Goal: Contribute content

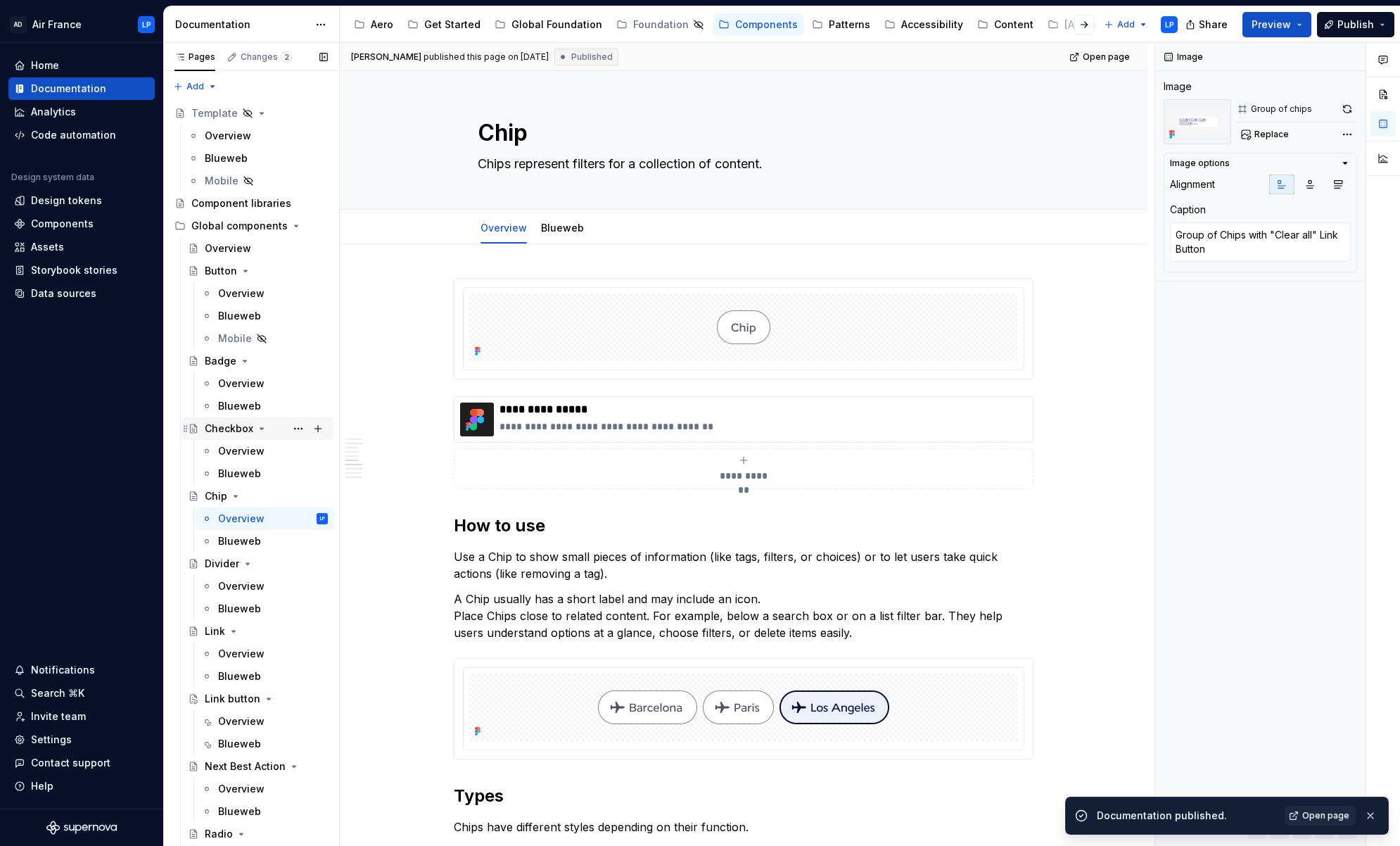
scroll to position [1615, 0]
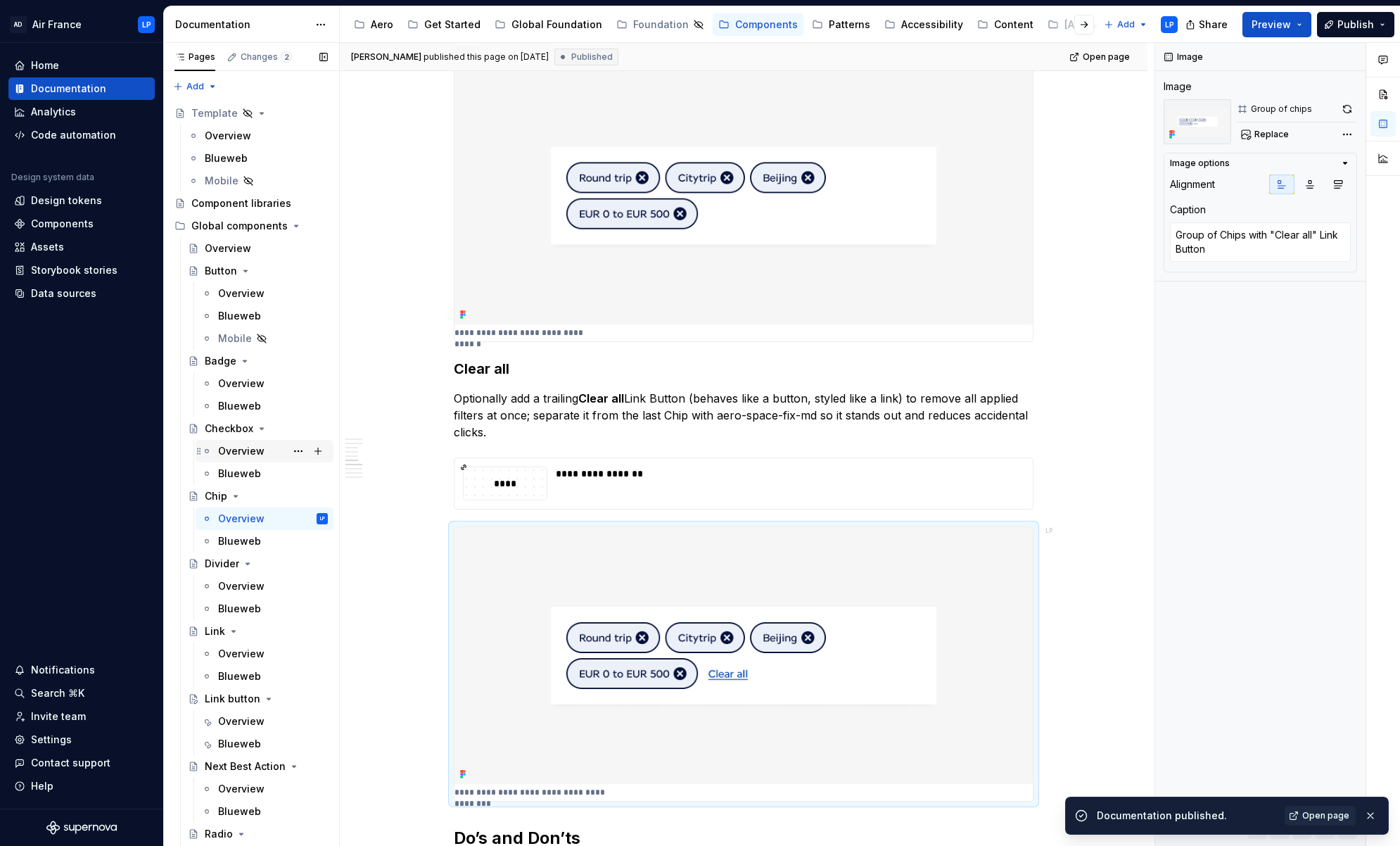
click at [234, 452] on div "Overview" at bounding box center [242, 451] width 46 height 15
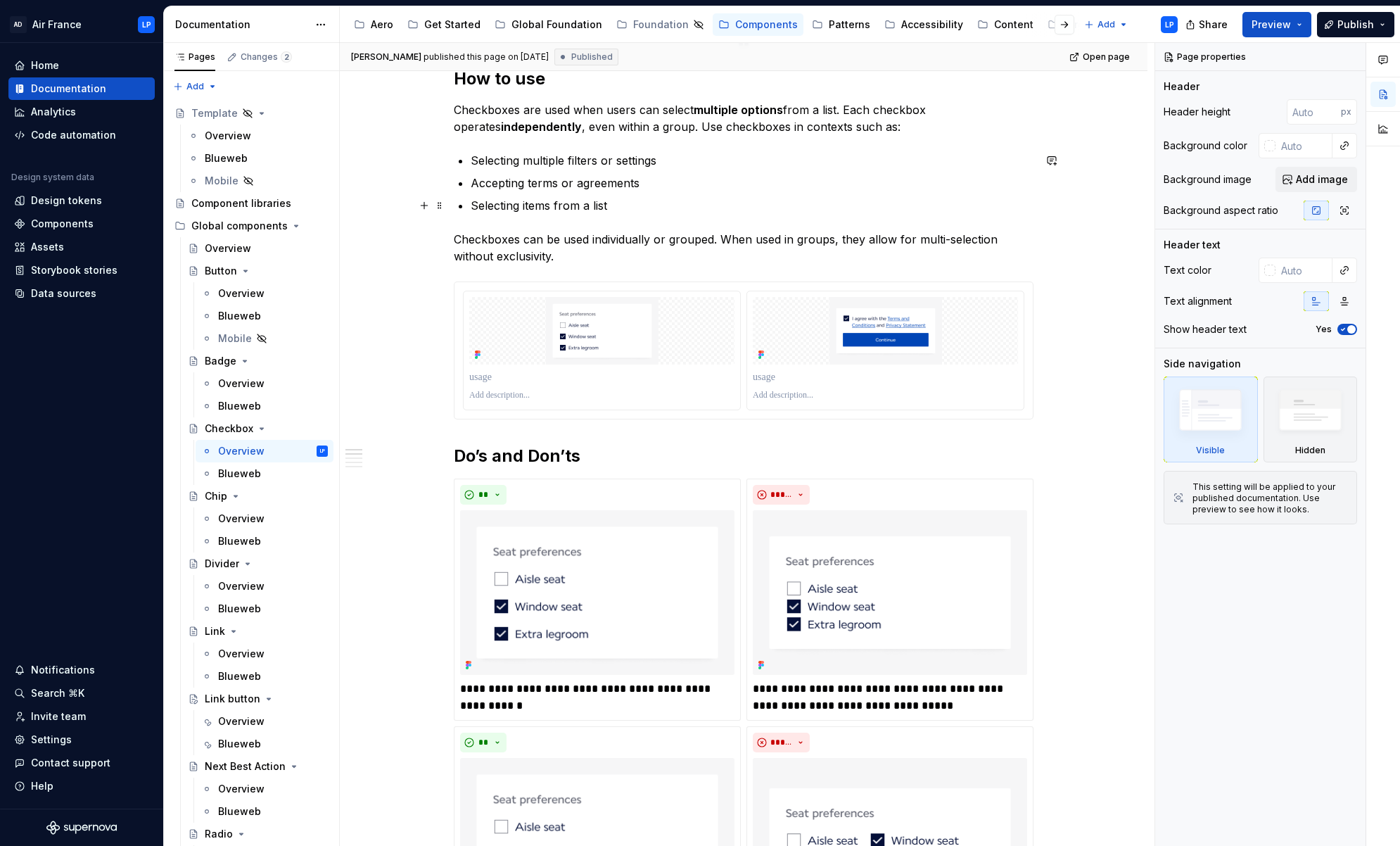
scroll to position [453, 0]
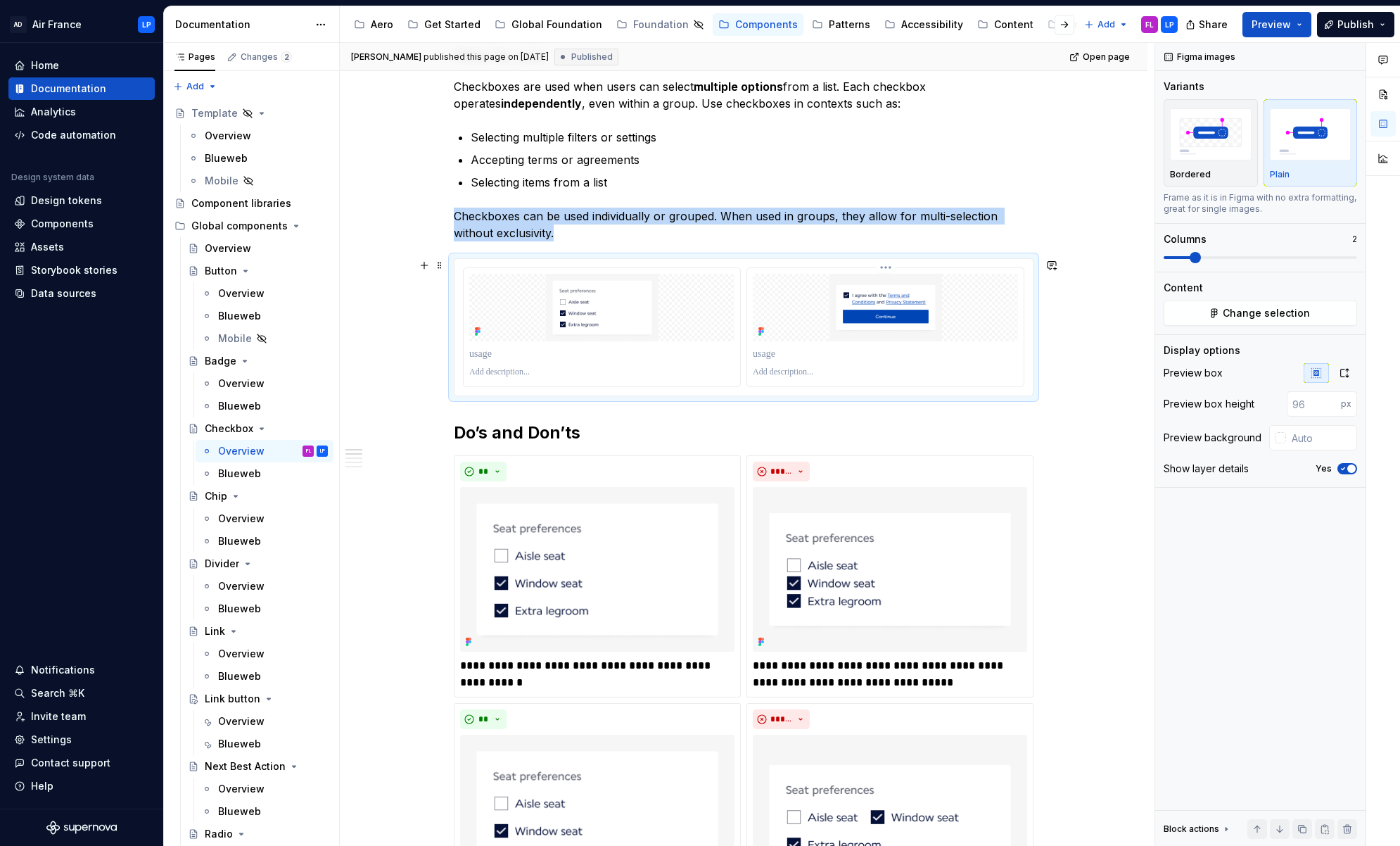
click at [854, 314] on img at bounding box center [886, 307] width 265 height 68
click at [1350, 372] on icon "button" at bounding box center [1345, 373] width 12 height 12
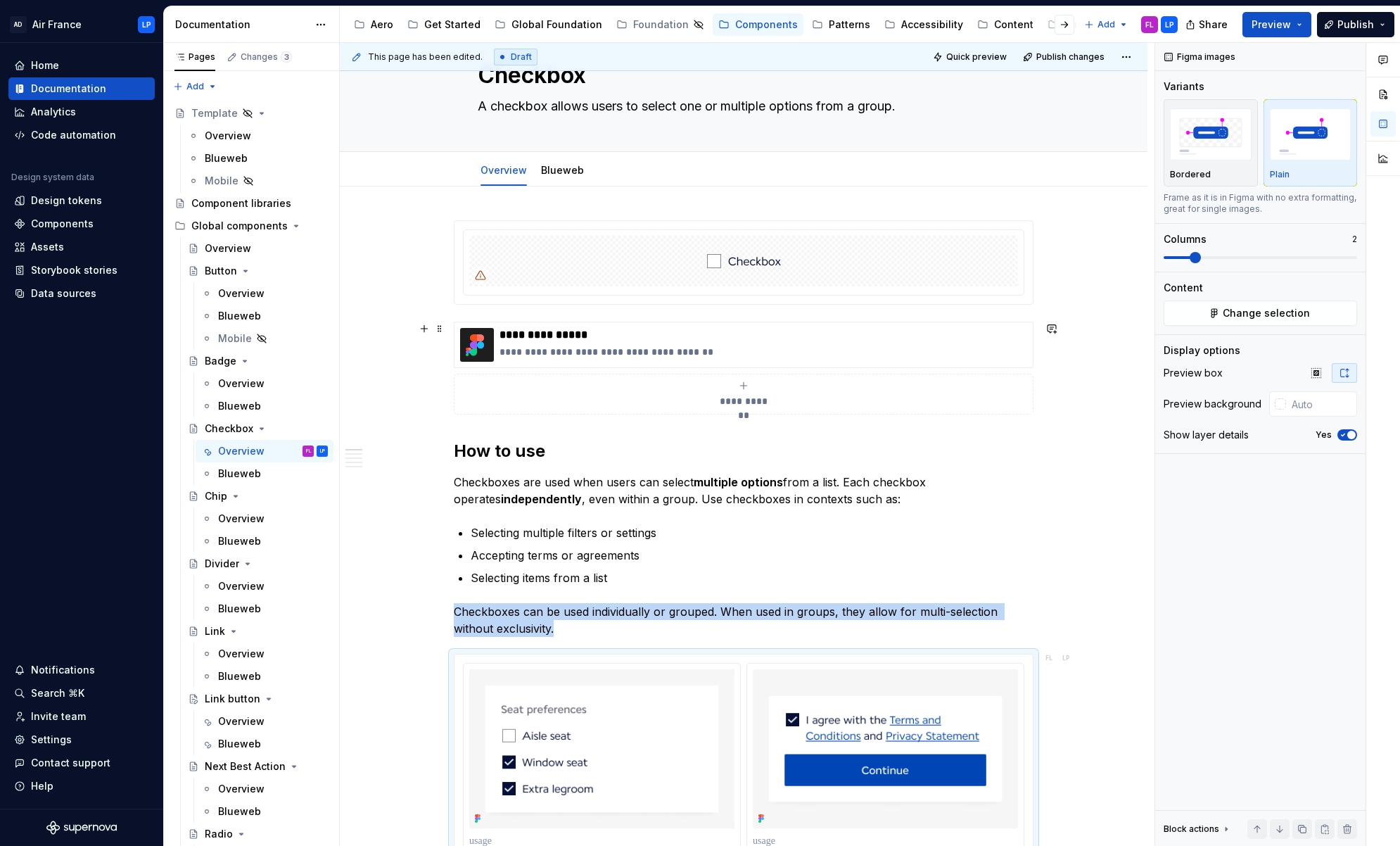
scroll to position [100, 0]
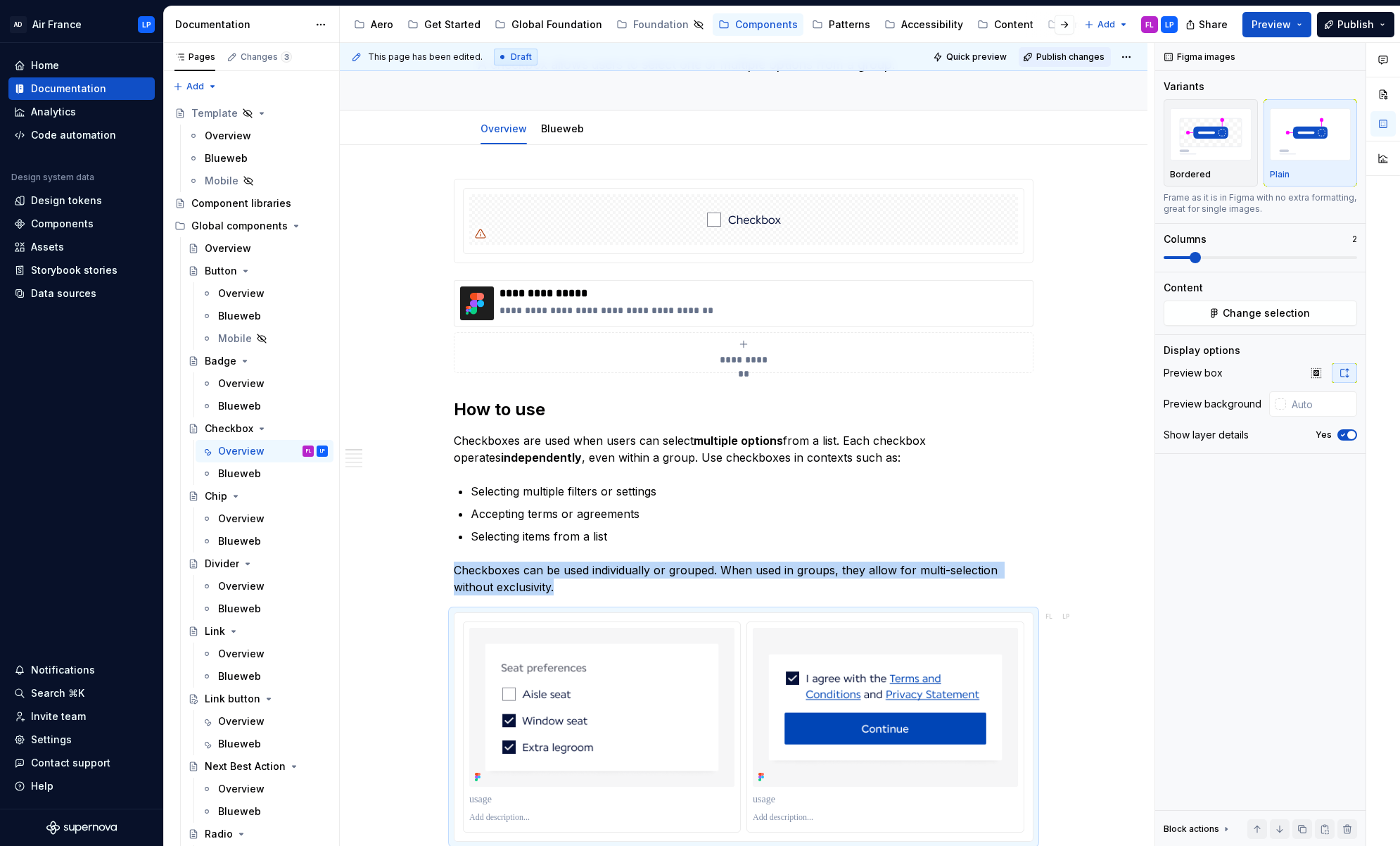
click at [1083, 57] on span "Publish changes" at bounding box center [1070, 57] width 69 height 12
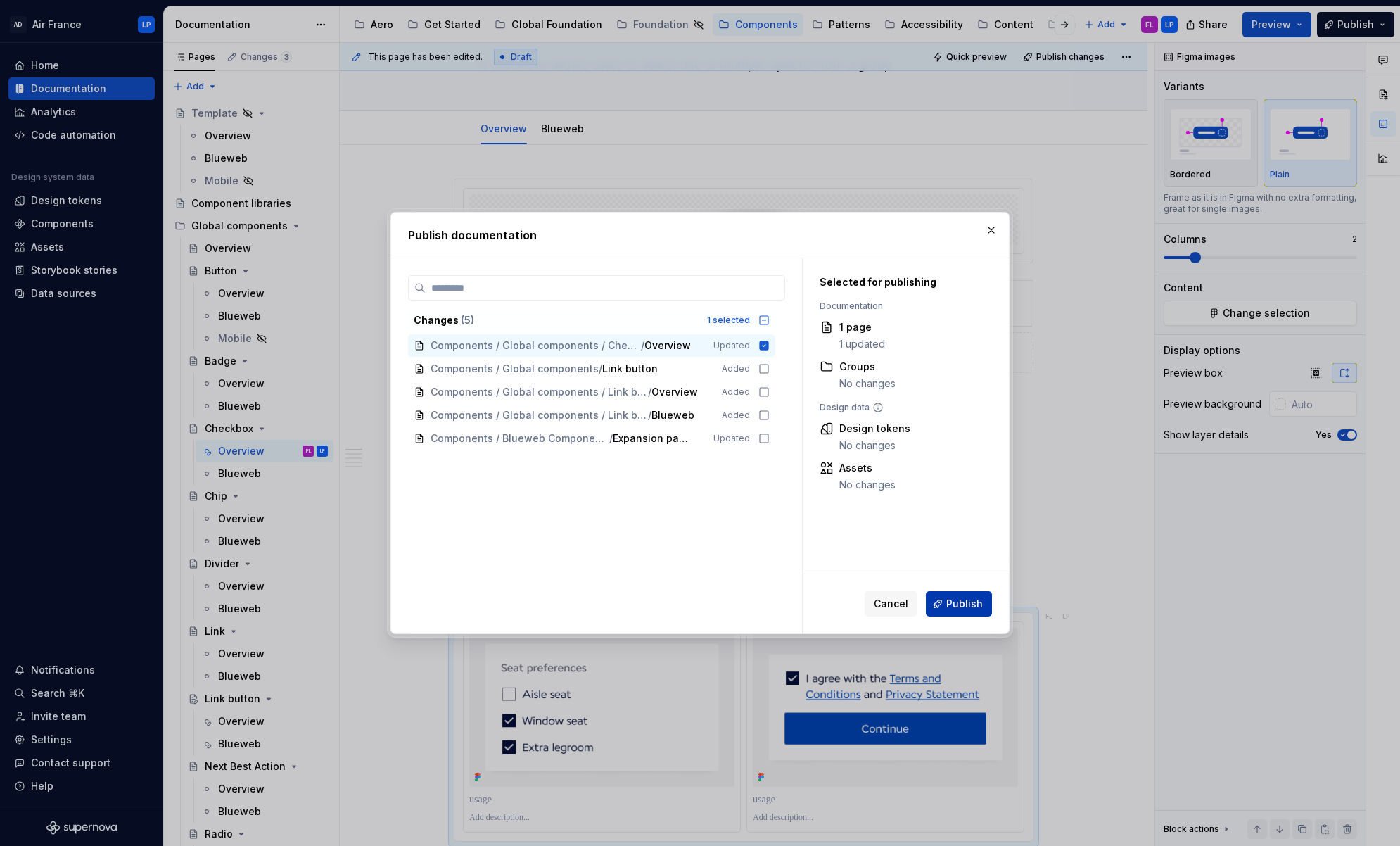
click at [961, 605] on span "Publish" at bounding box center [965, 603] width 37 height 15
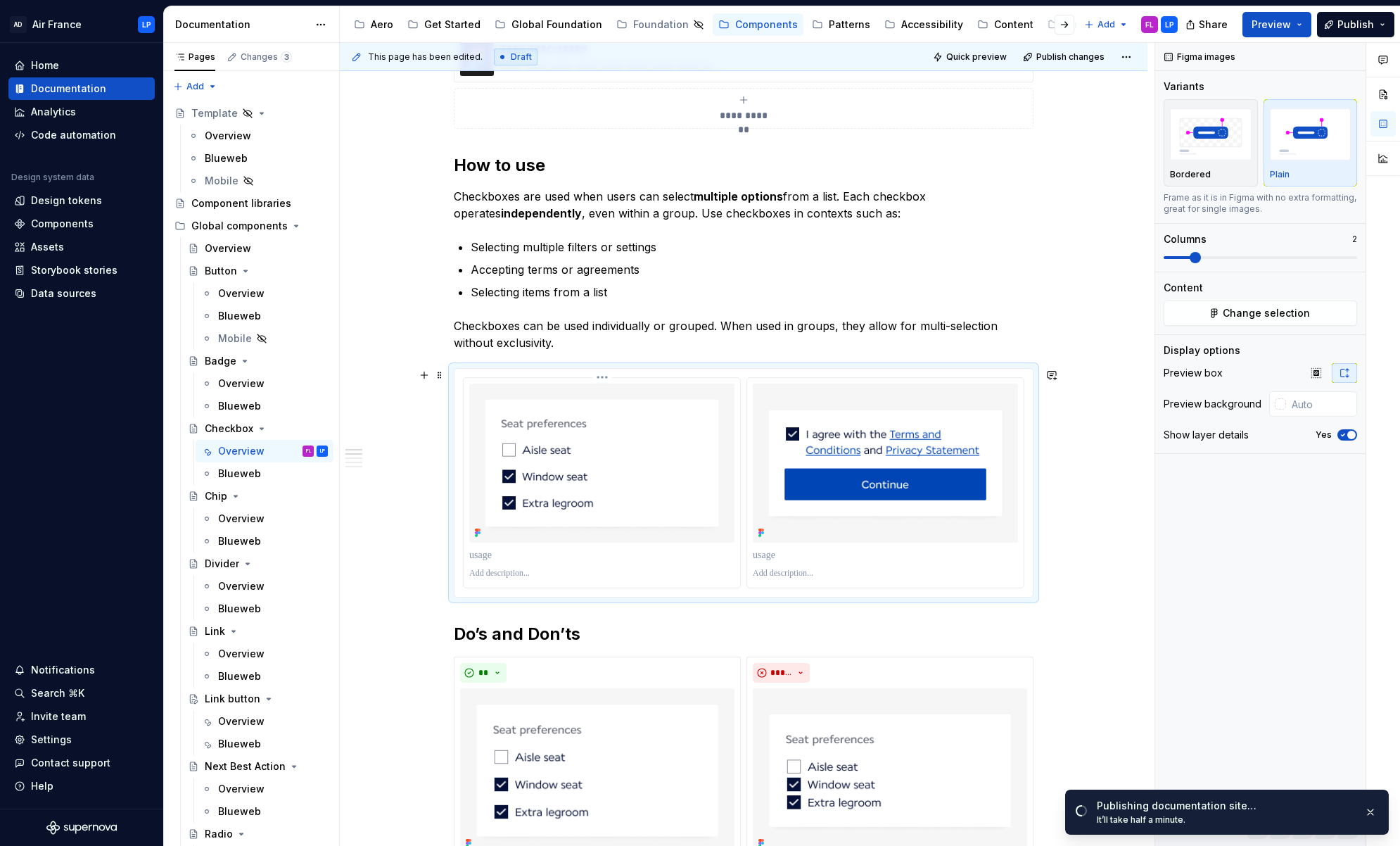
scroll to position [611, 0]
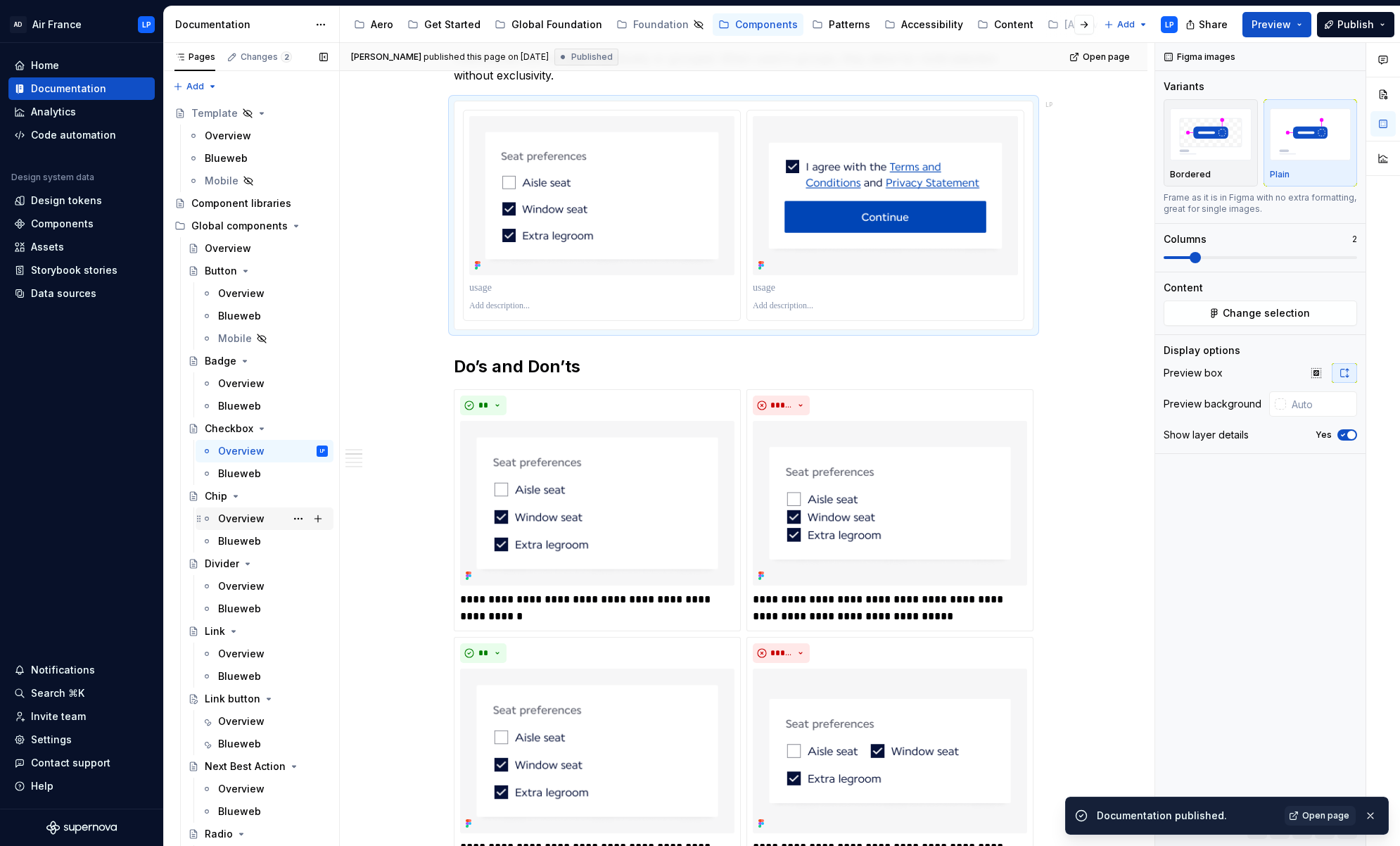
click at [246, 521] on div "Overview" at bounding box center [242, 518] width 46 height 15
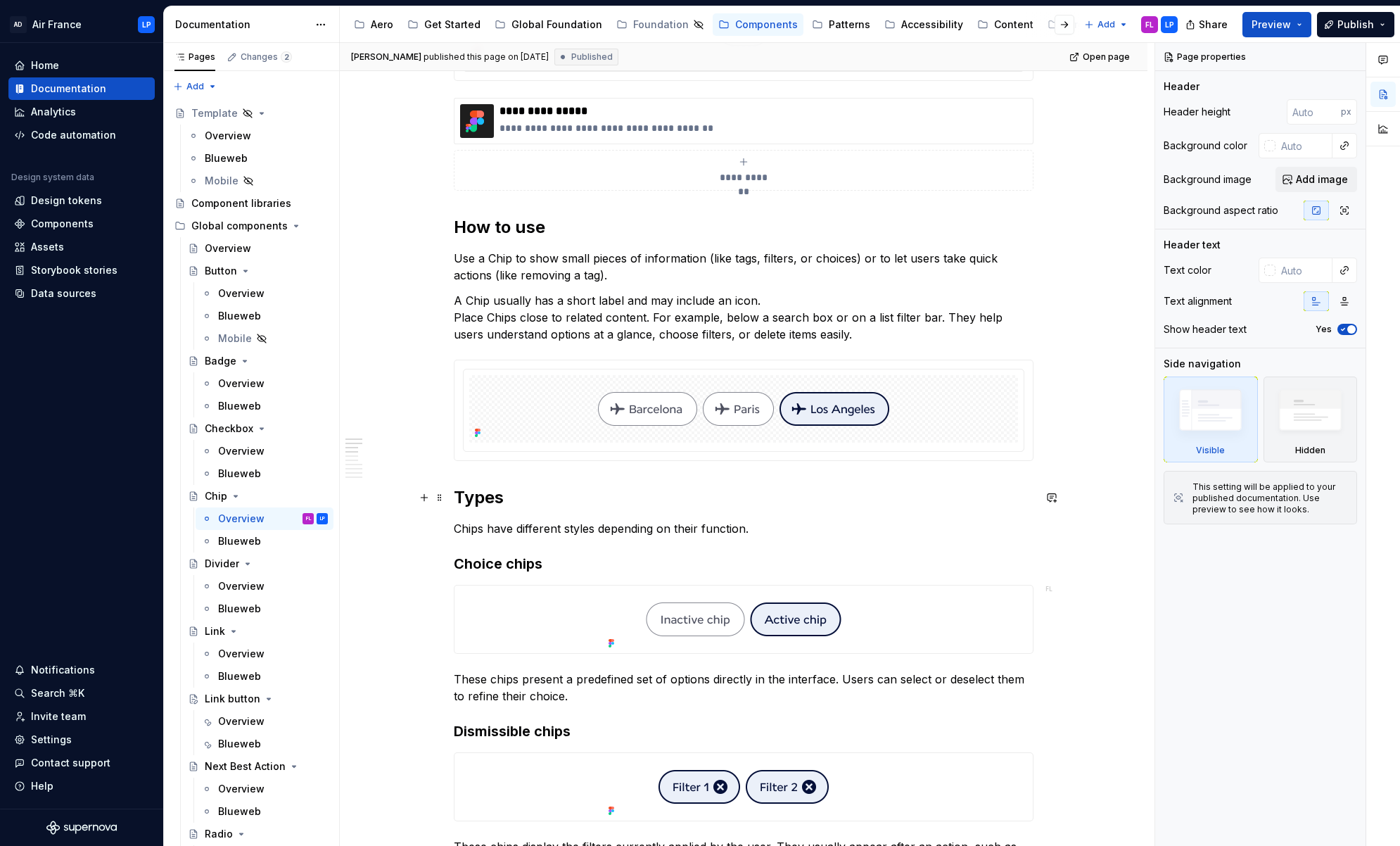
scroll to position [492, 0]
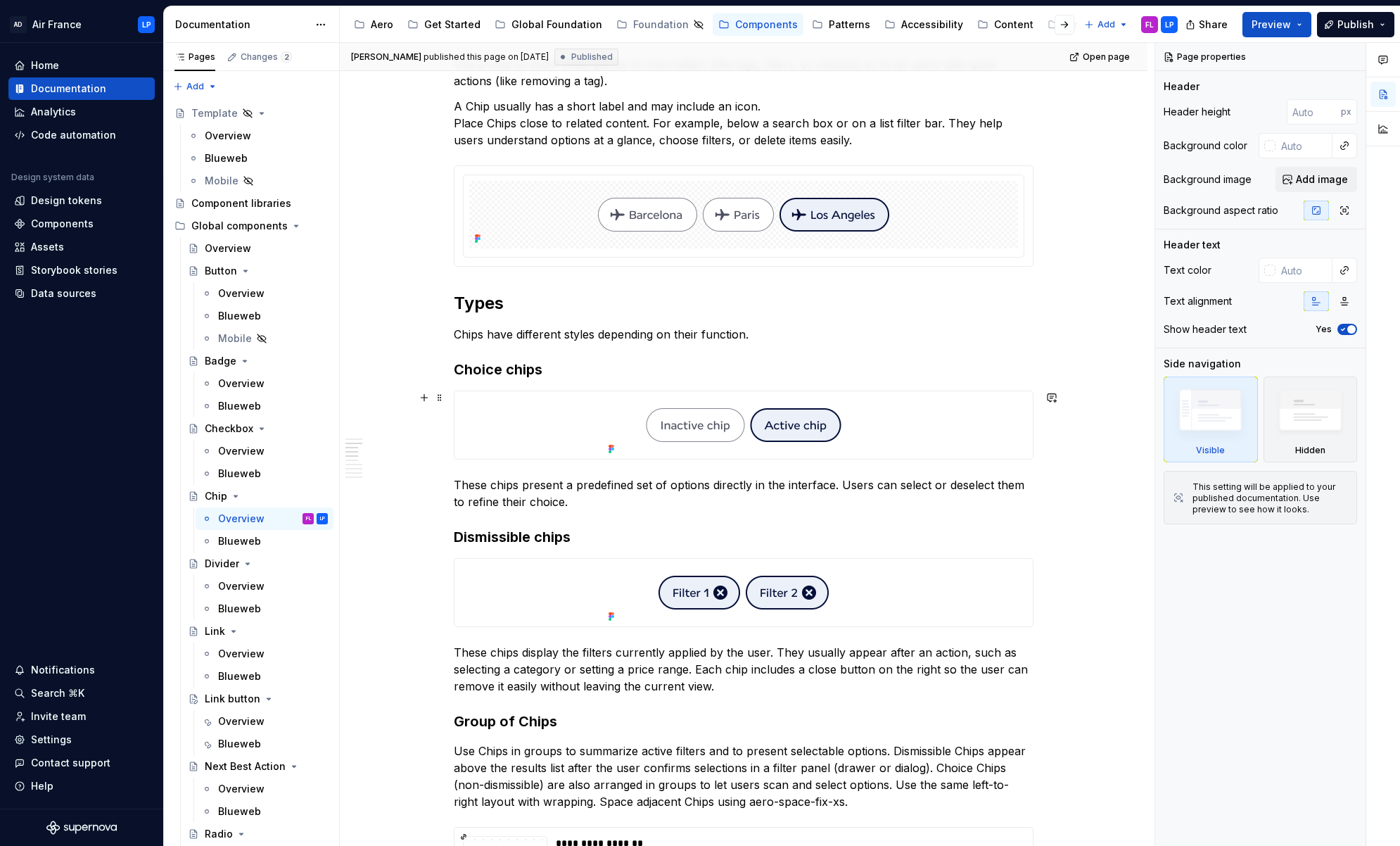
click at [550, 426] on div at bounding box center [744, 425] width 578 height 68
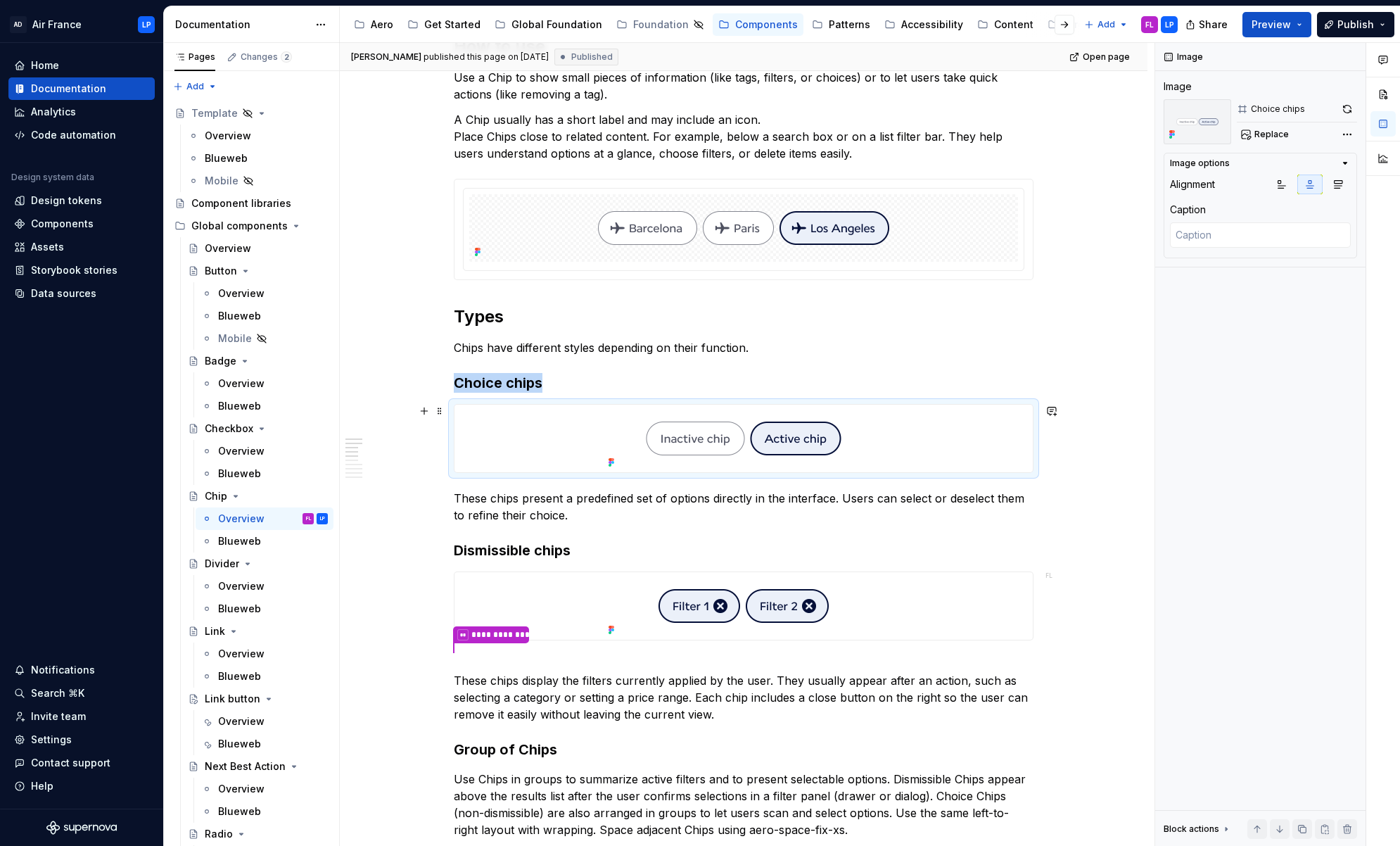
scroll to position [475, 0]
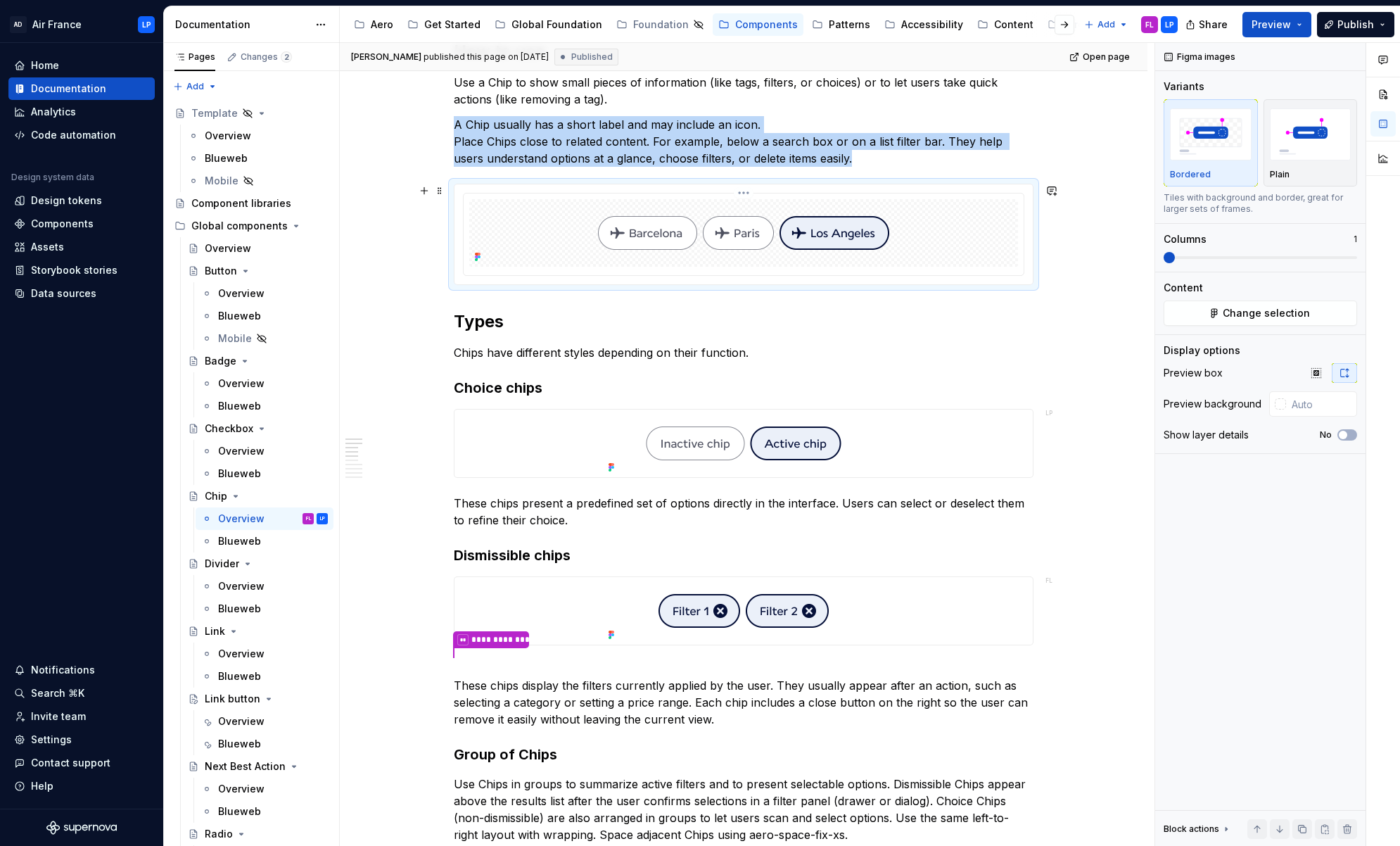
click at [568, 254] on div at bounding box center [744, 233] width 549 height 68
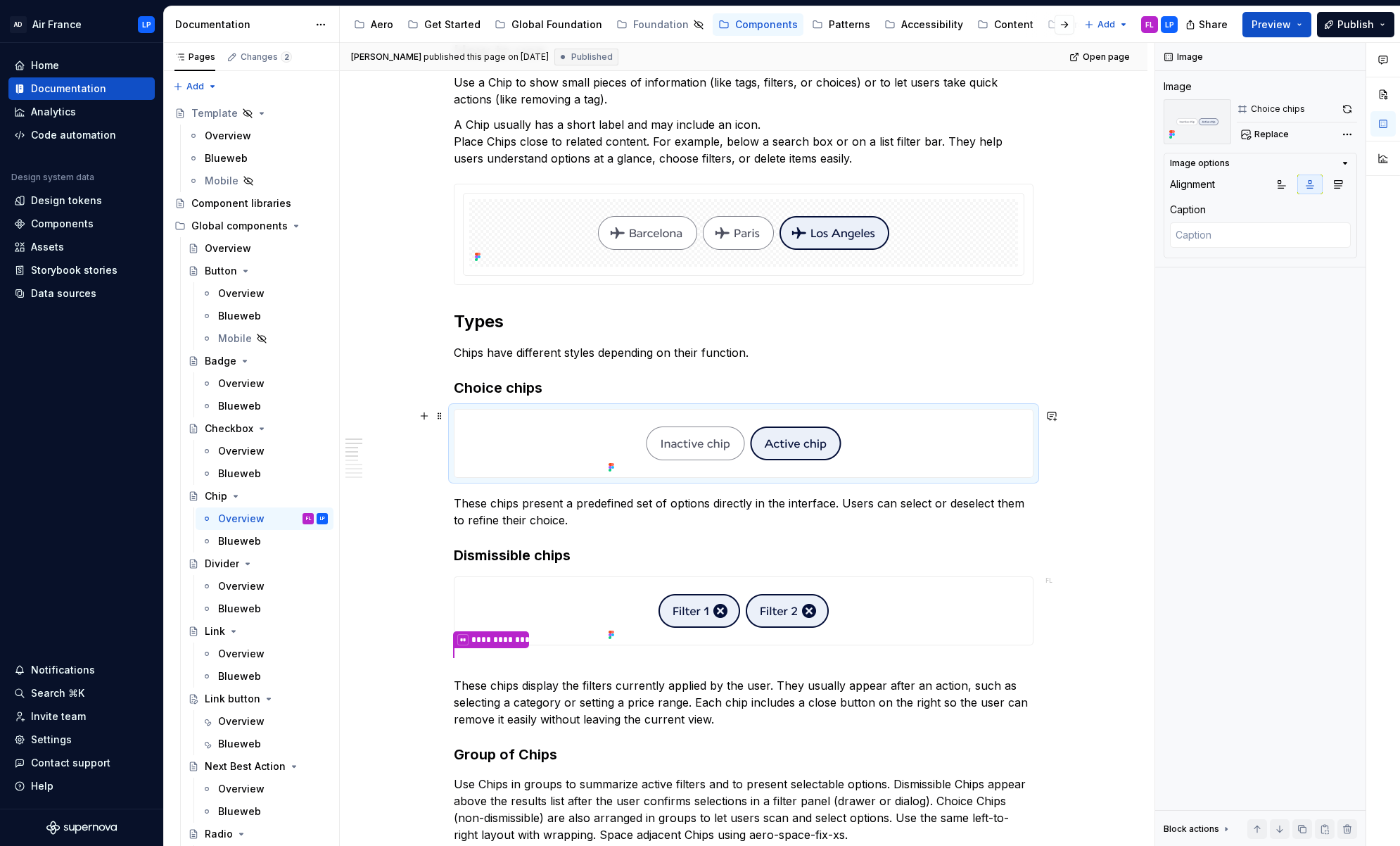
click at [569, 468] on div at bounding box center [744, 444] width 578 height 68
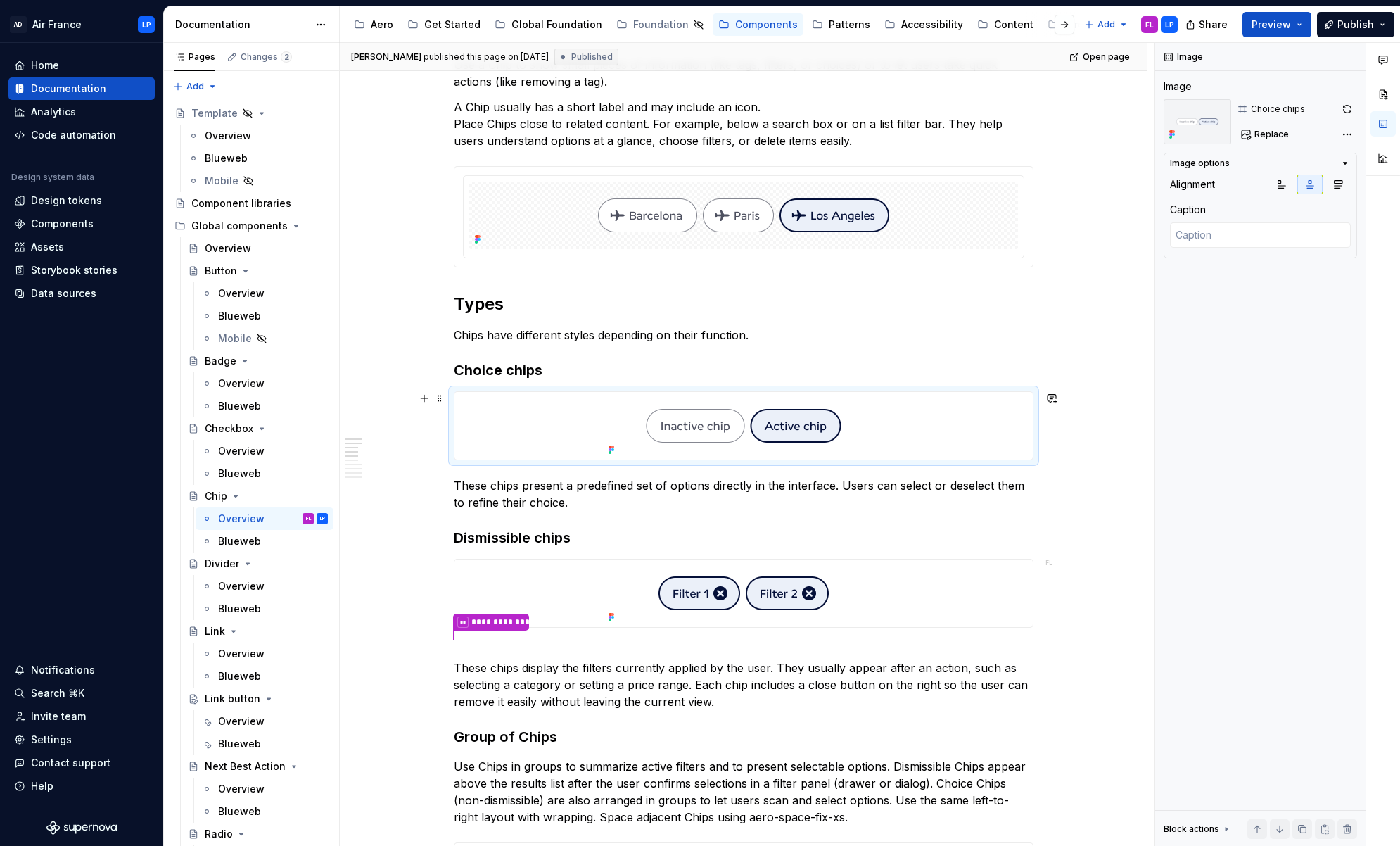
scroll to position [591, 0]
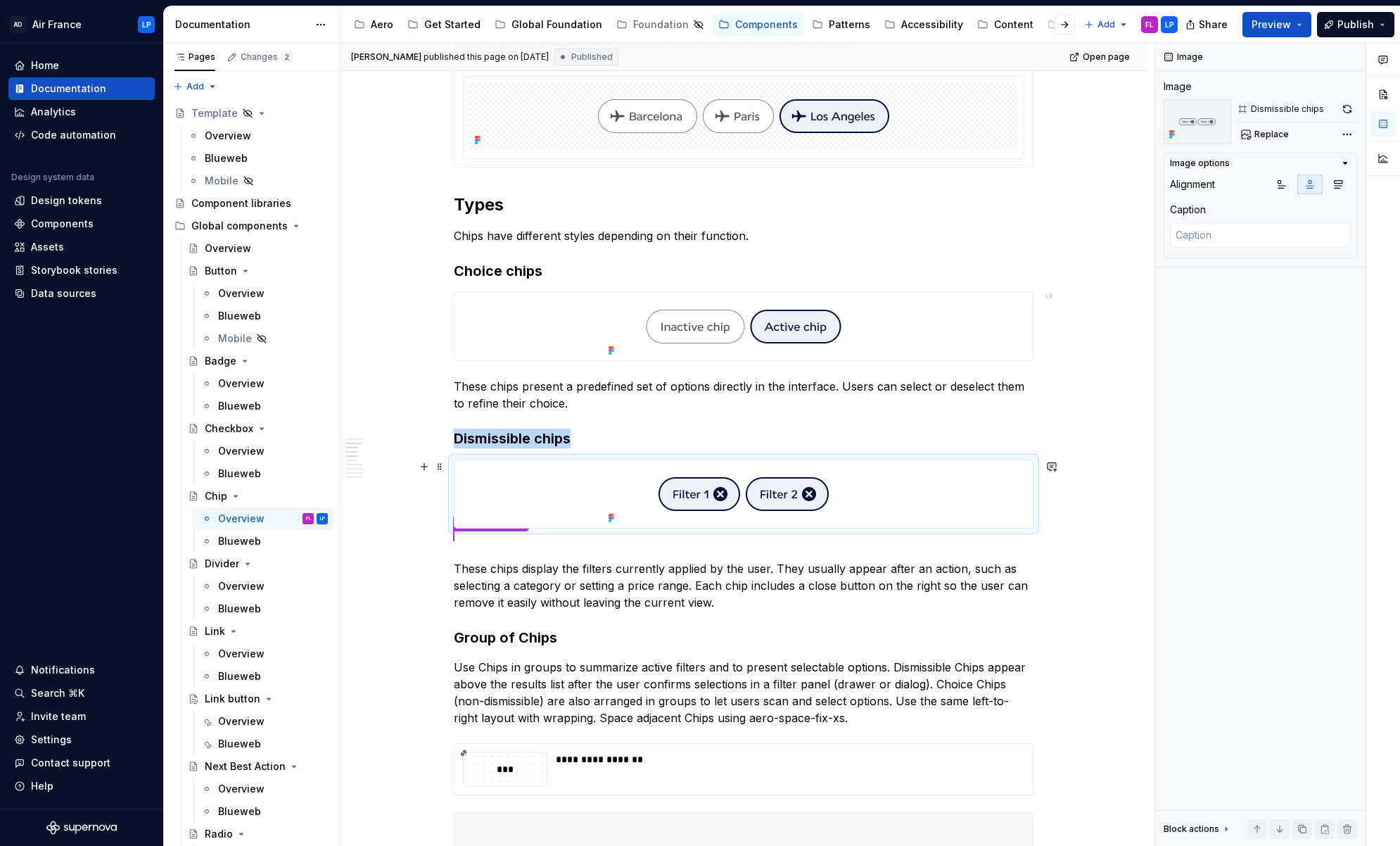
click at [542, 499] on div at bounding box center [744, 494] width 578 height 68
click at [553, 355] on div at bounding box center [744, 327] width 578 height 68
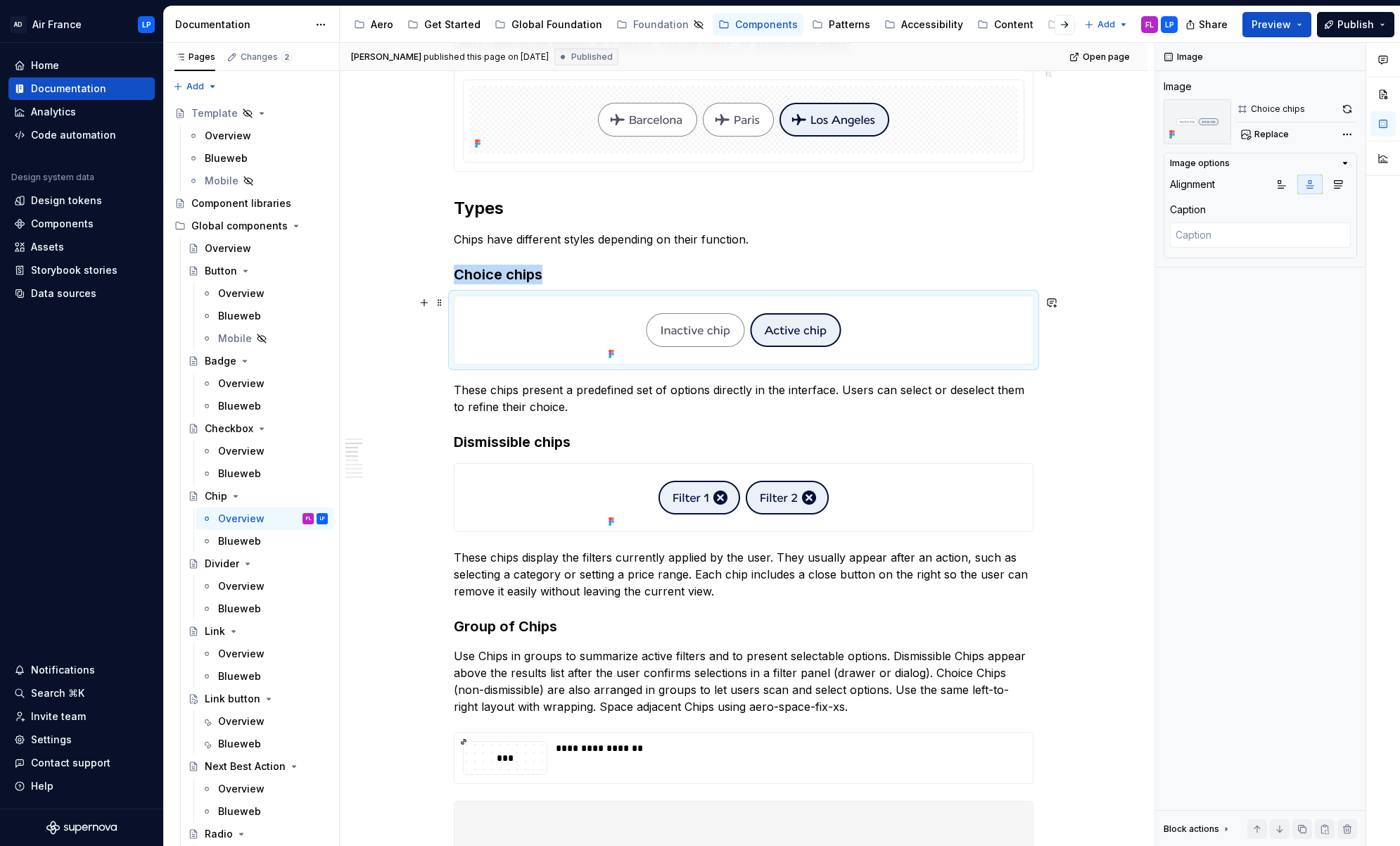
scroll to position [567, 0]
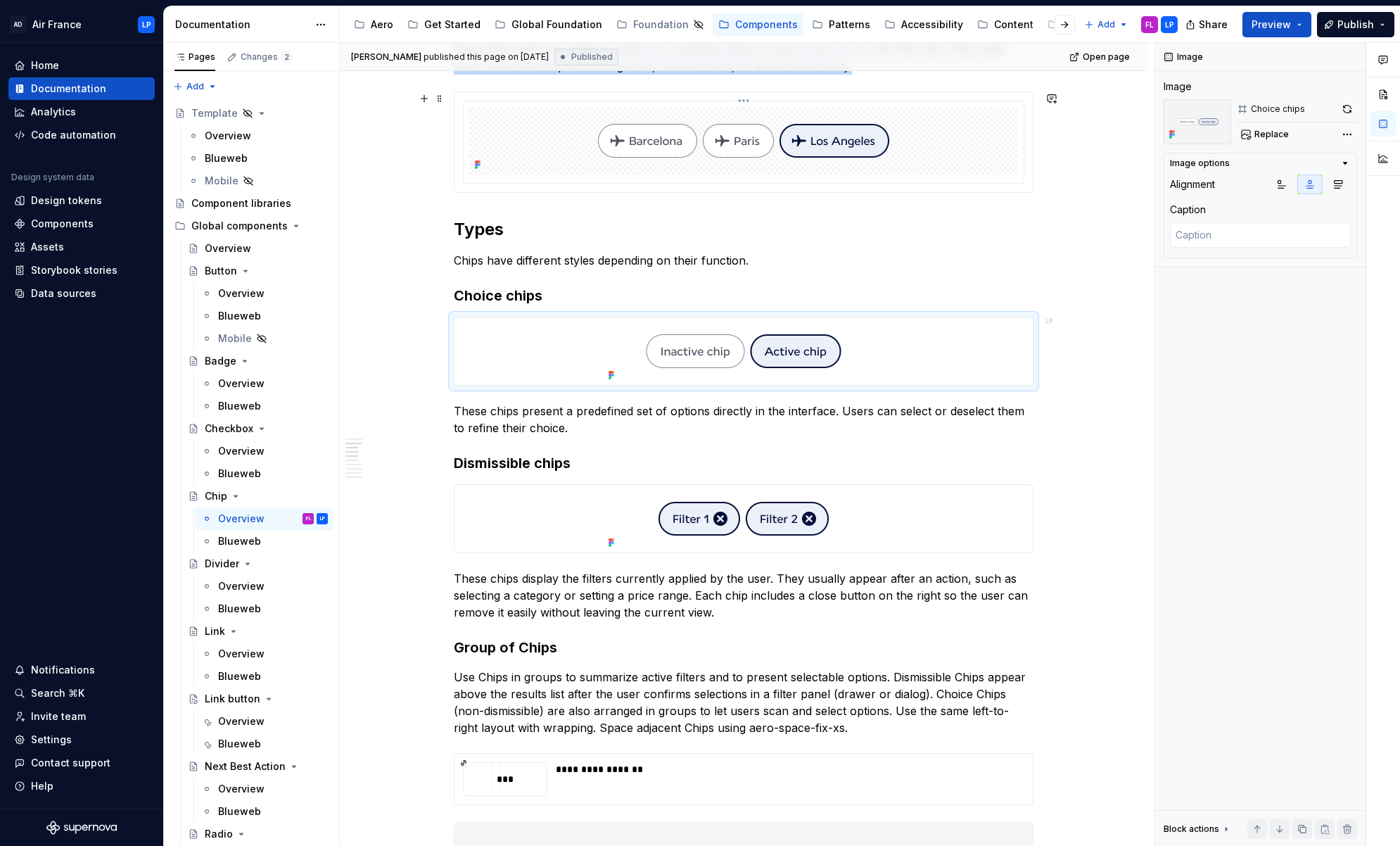
click at [562, 140] on div at bounding box center [744, 141] width 549 height 68
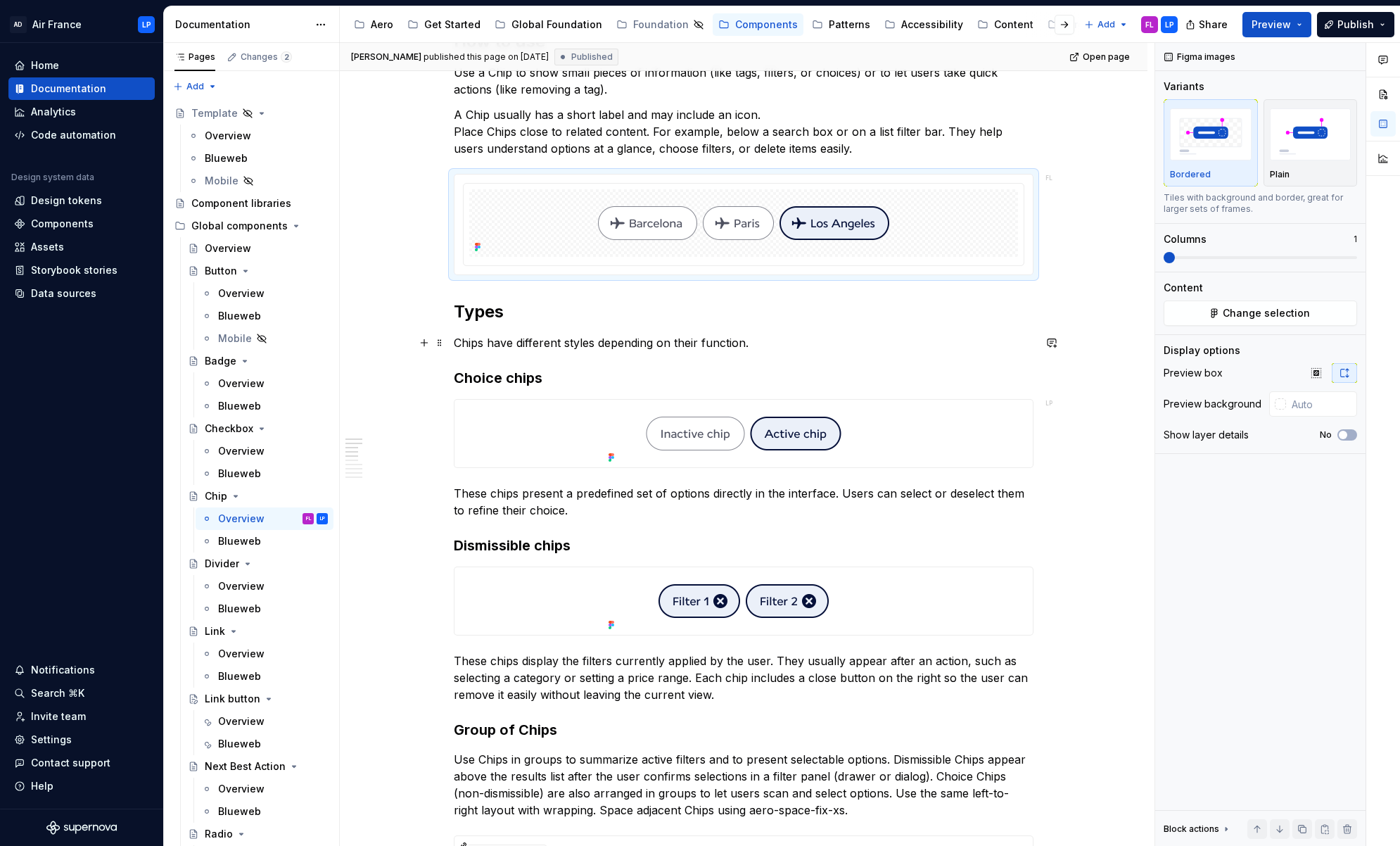
scroll to position [502, 0]
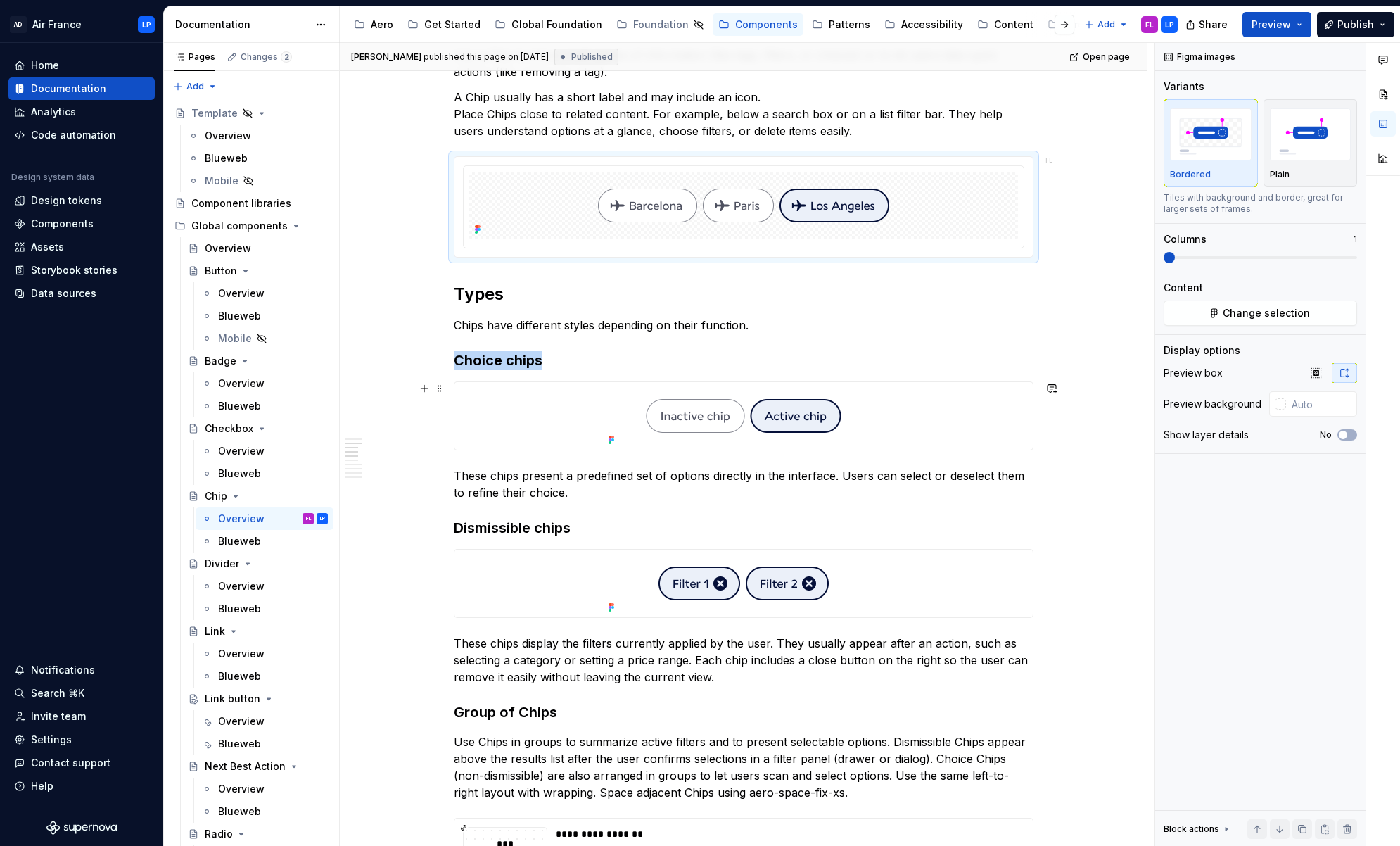
click at [941, 421] on div at bounding box center [744, 416] width 578 height 68
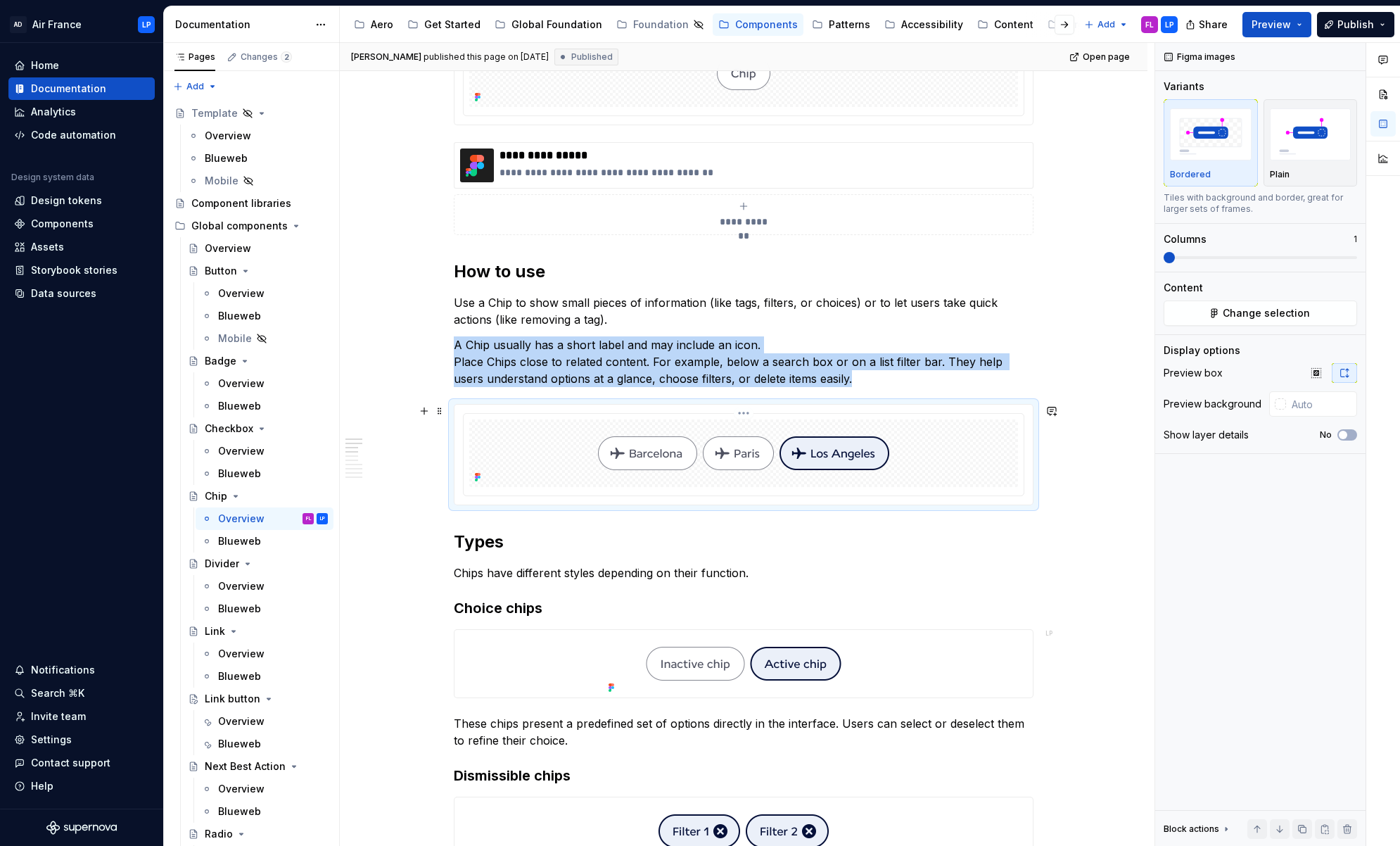
click at [958, 458] on div at bounding box center [744, 453] width 549 height 68
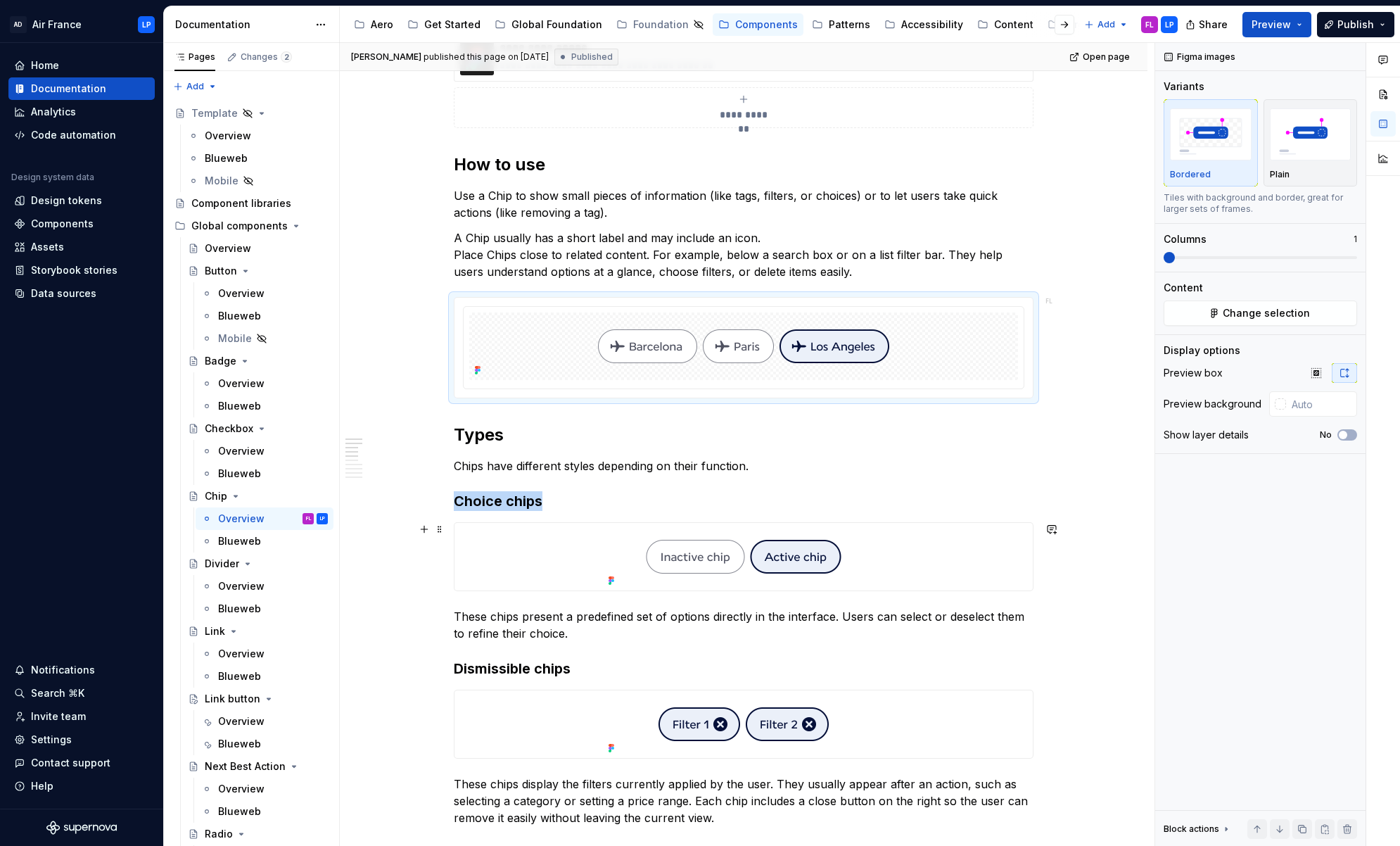
click at [934, 564] on div at bounding box center [744, 557] width 578 height 68
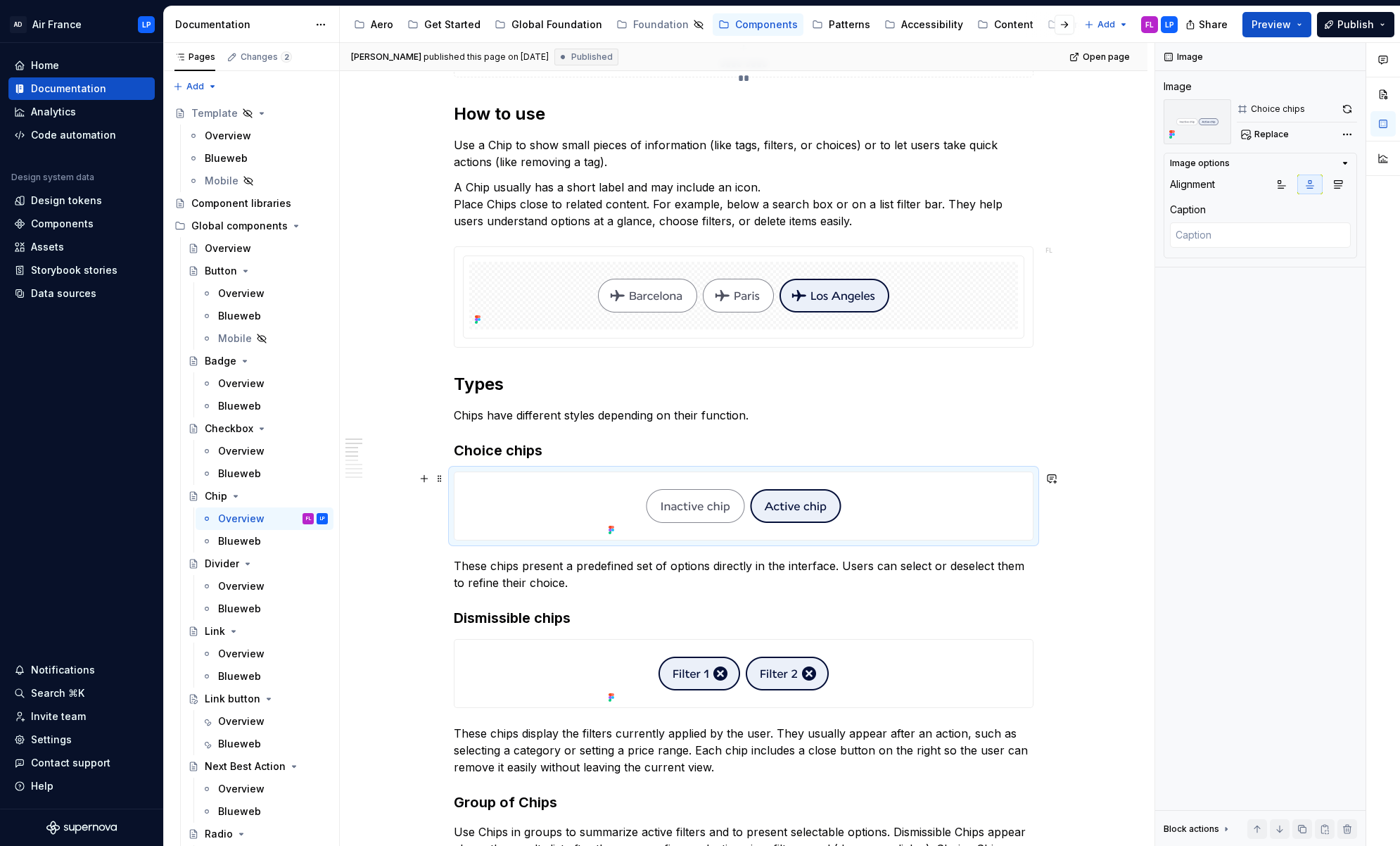
scroll to position [484, 0]
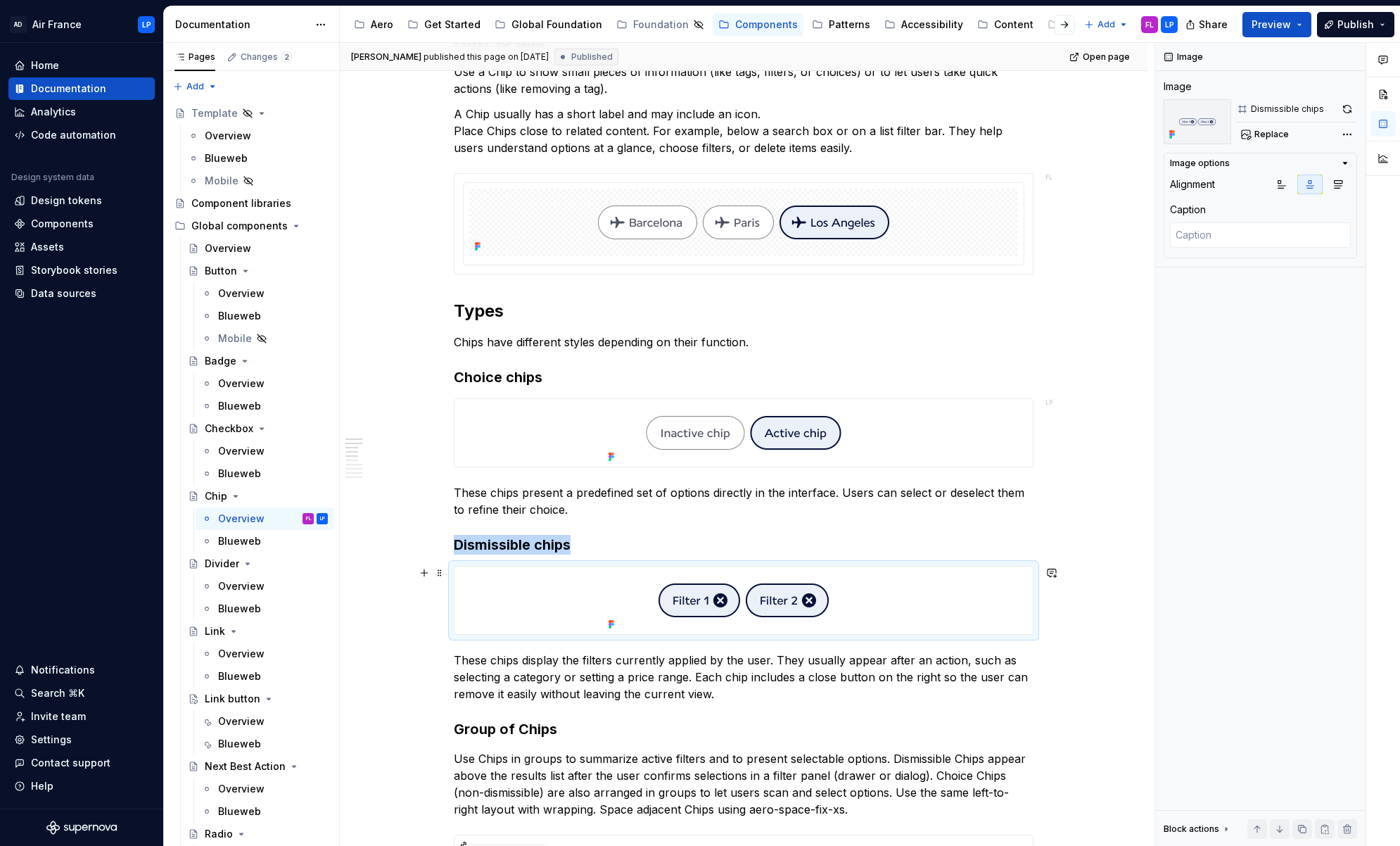
click at [911, 596] on div at bounding box center [744, 600] width 578 height 68
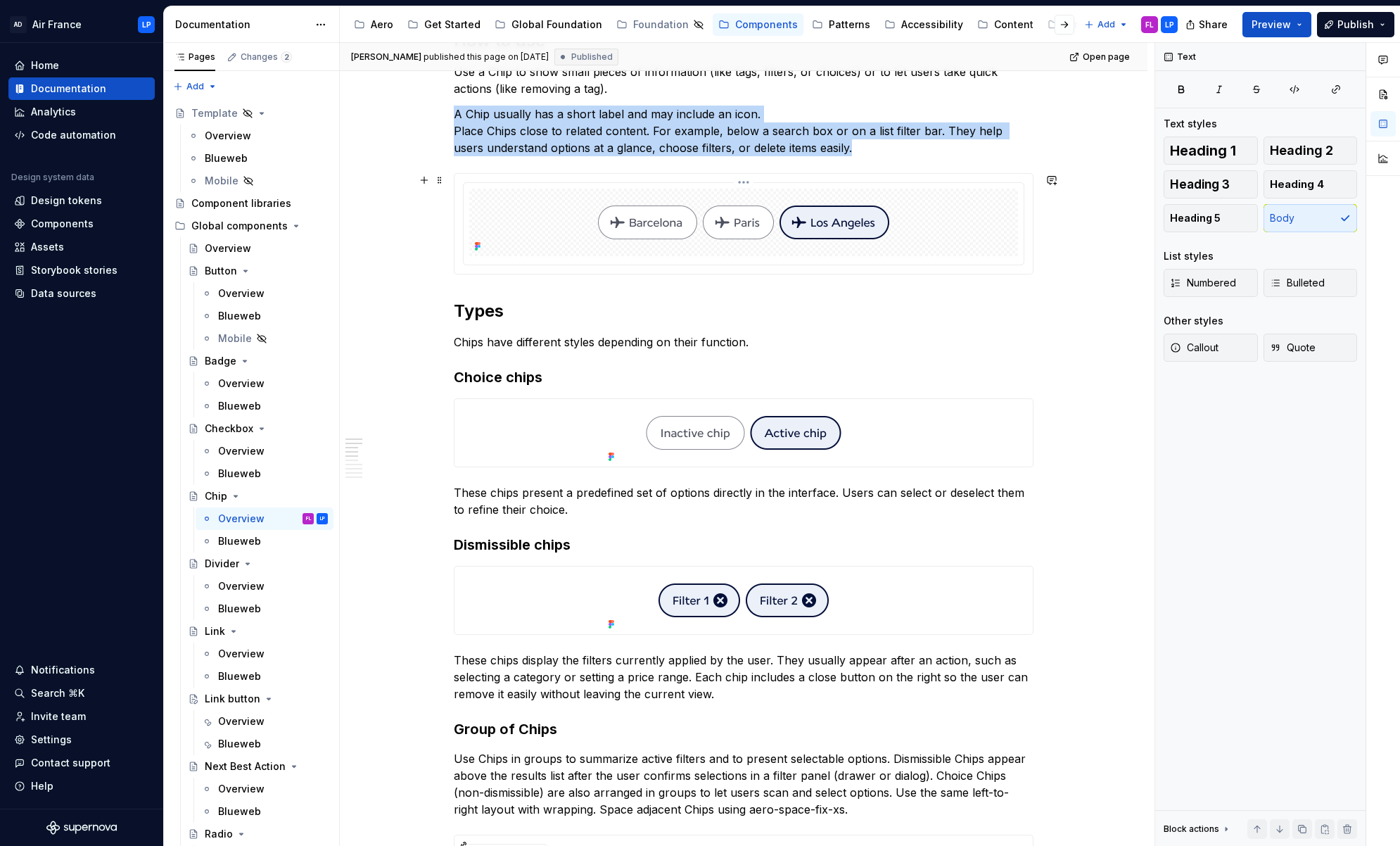
click at [839, 231] on img at bounding box center [744, 222] width 337 height 68
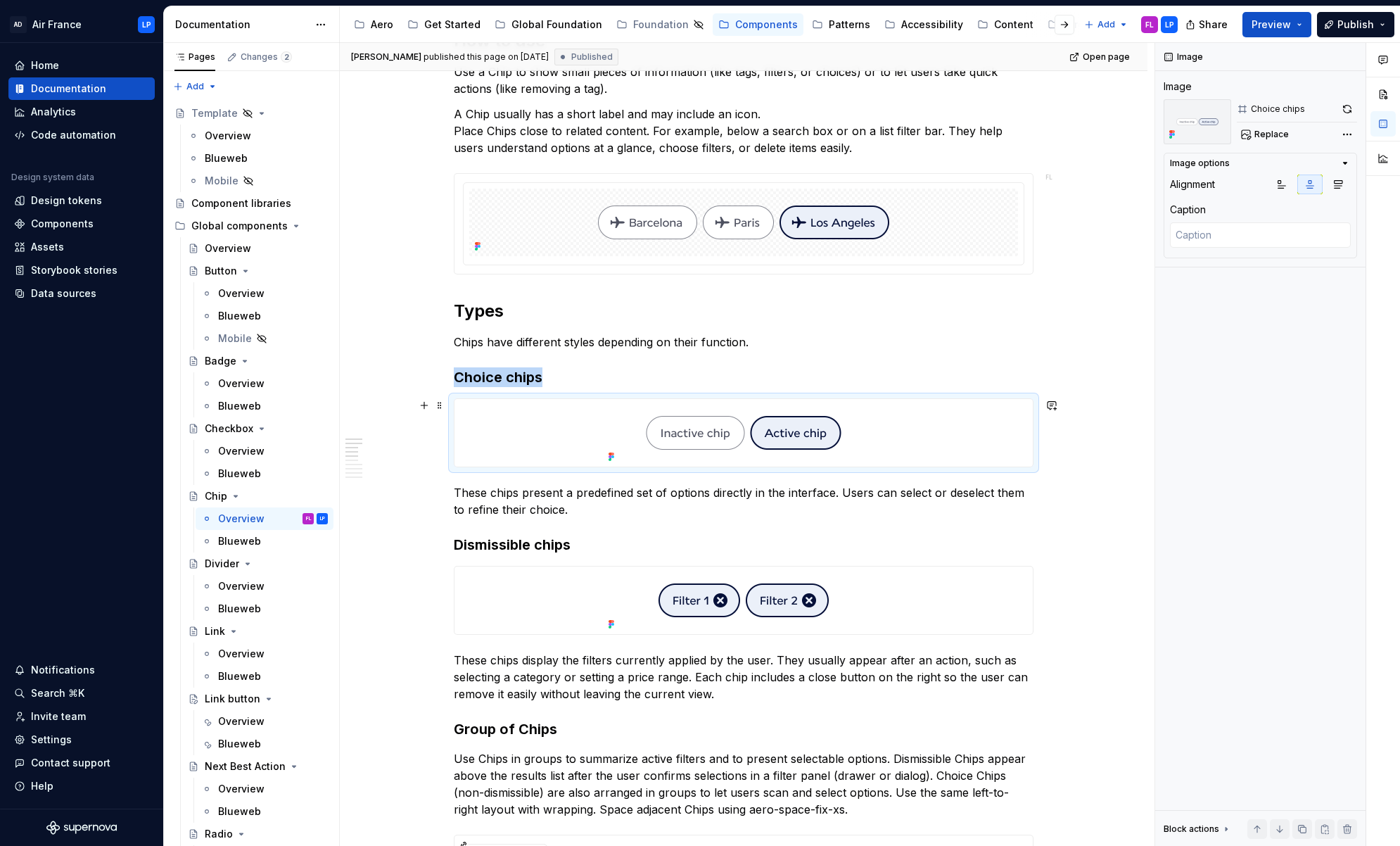
click at [901, 425] on div at bounding box center [744, 433] width 578 height 68
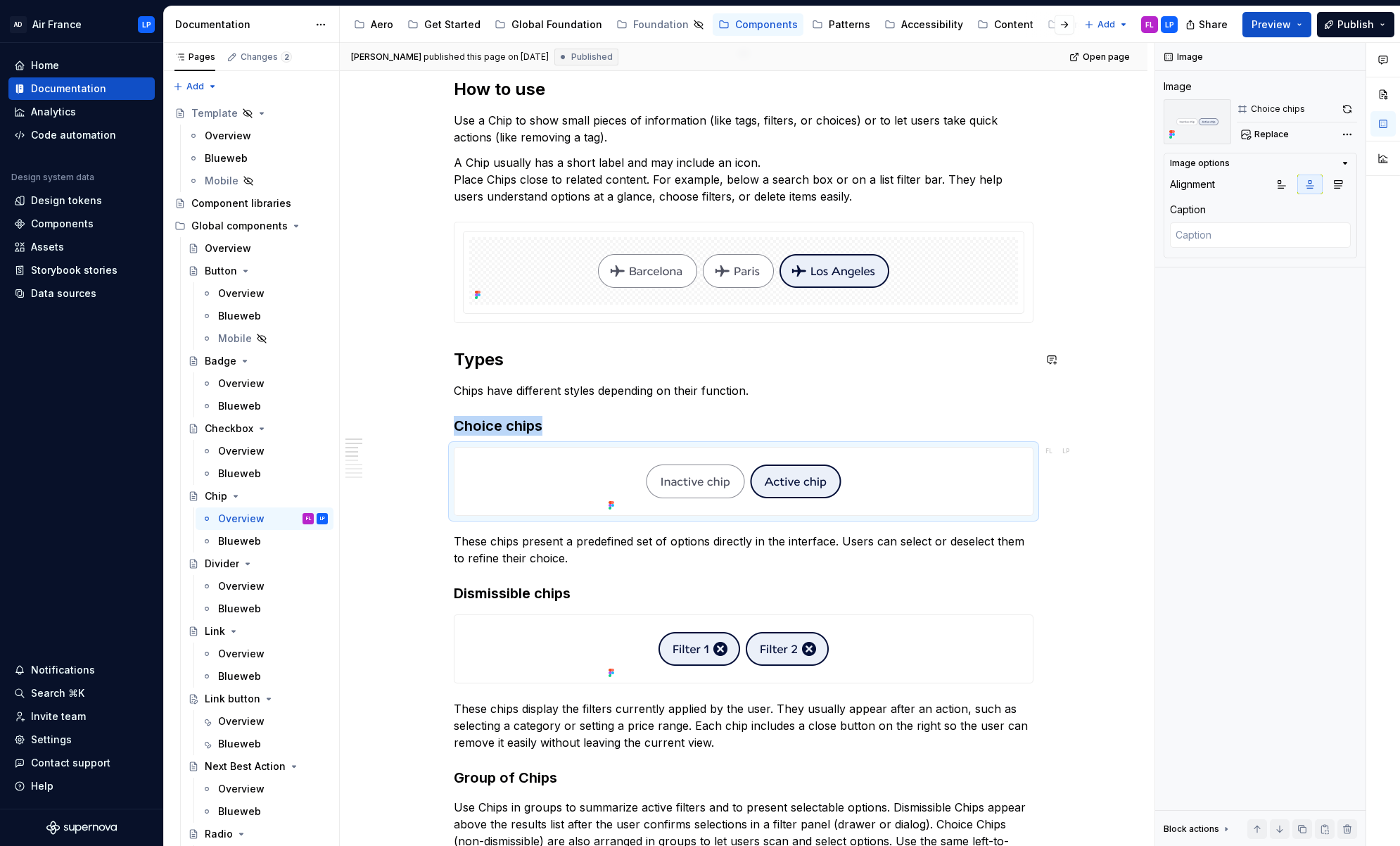
scroll to position [512, 0]
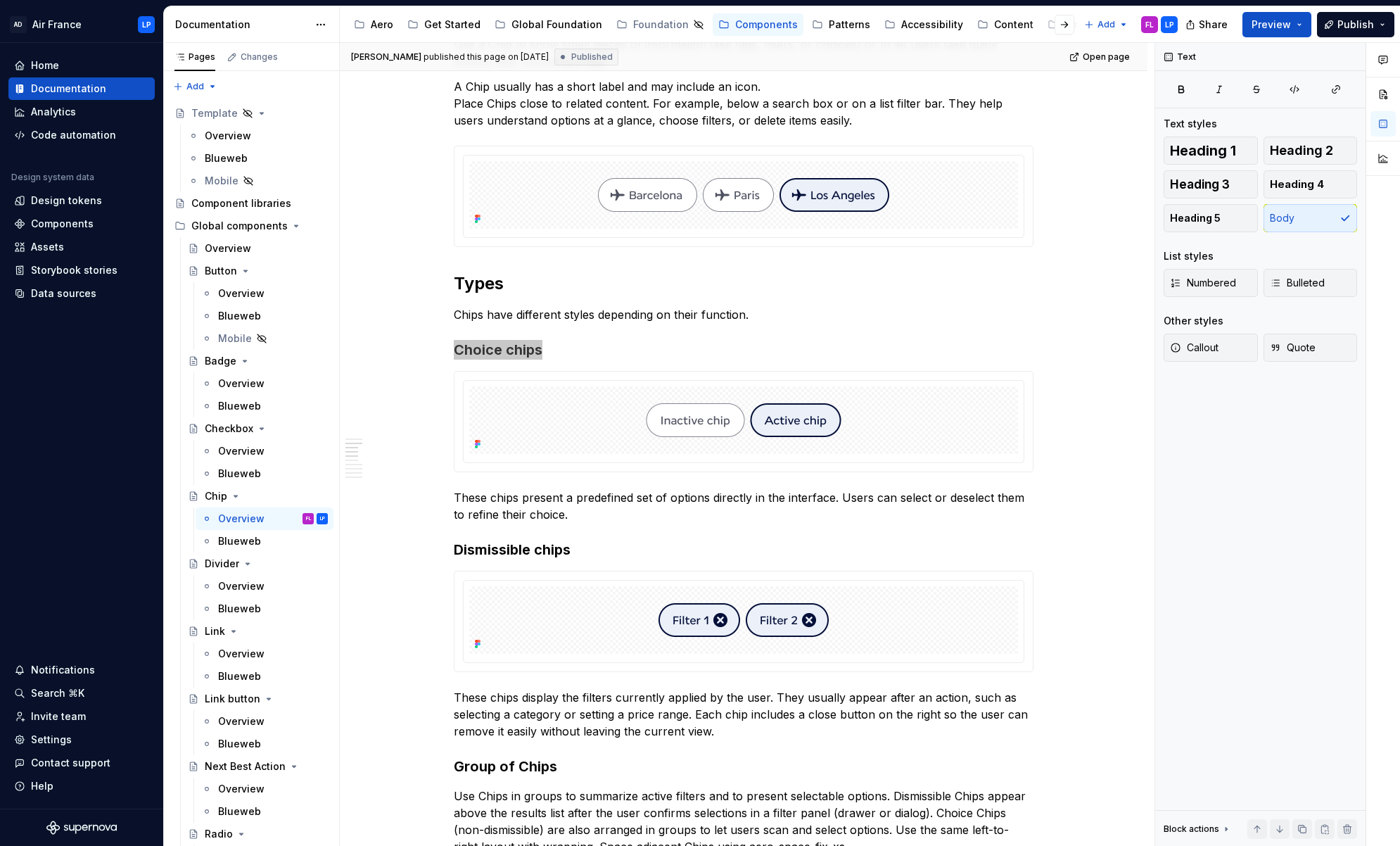
type textarea "*"
